Goal: Information Seeking & Learning: Learn about a topic

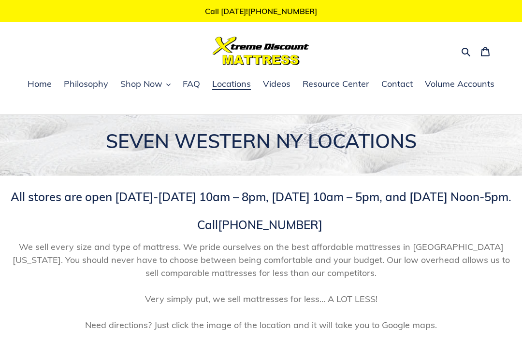
click at [161, 86] on span "Shop Now" at bounding box center [141, 84] width 42 height 12
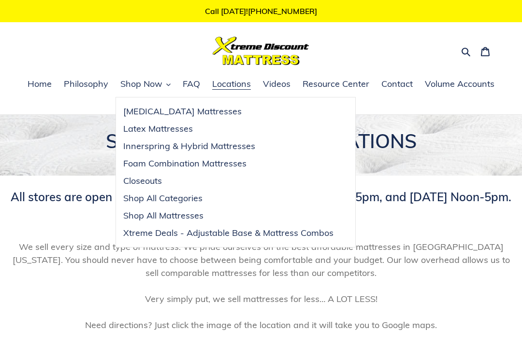
click at [137, 180] on span "Closeouts" at bounding box center [142, 181] width 39 height 12
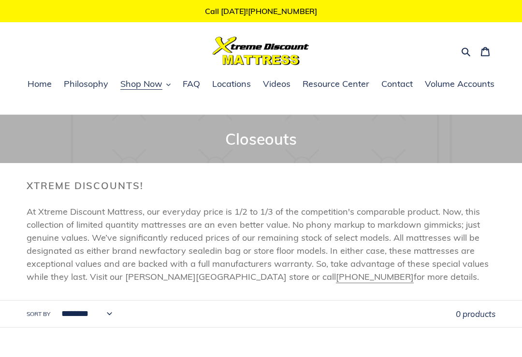
click at [147, 81] on span "Shop Now" at bounding box center [141, 84] width 42 height 12
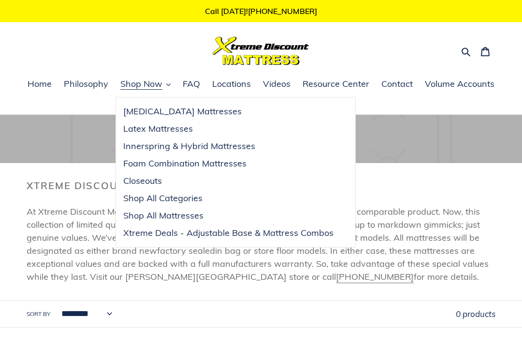
click at [146, 195] on span "Shop All Categories" at bounding box center [162, 199] width 79 height 12
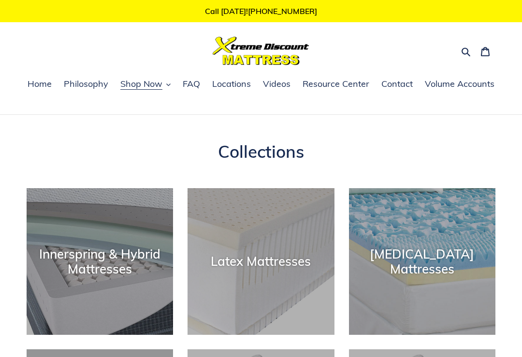
click at [467, 48] on icon "button" at bounding box center [466, 52] width 10 height 10
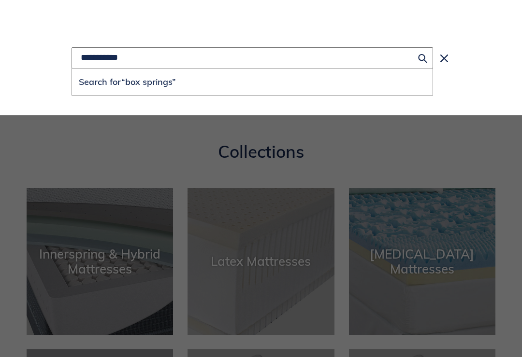
type input "**********"
click at [252, 82] on button "Search for “box springs”" at bounding box center [252, 82] width 360 height 27
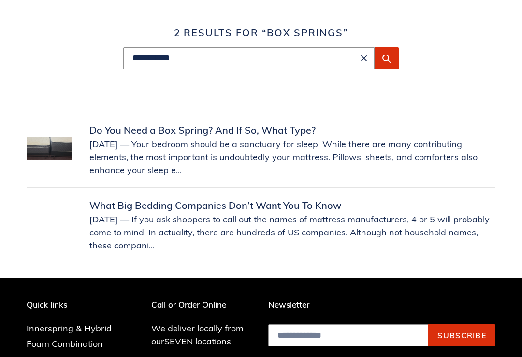
scroll to position [121, 0]
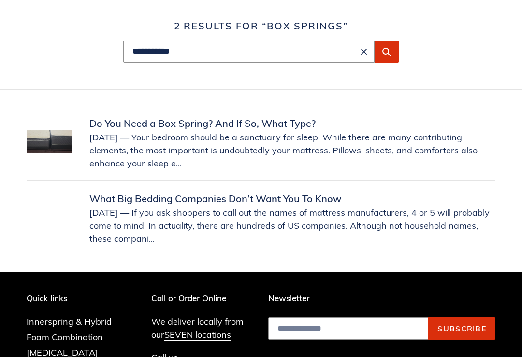
click at [126, 125] on link "Do You Need a Box Spring? And If So, What Type?" at bounding box center [261, 143] width 468 height 54
